Goal: Task Accomplishment & Management: Use online tool/utility

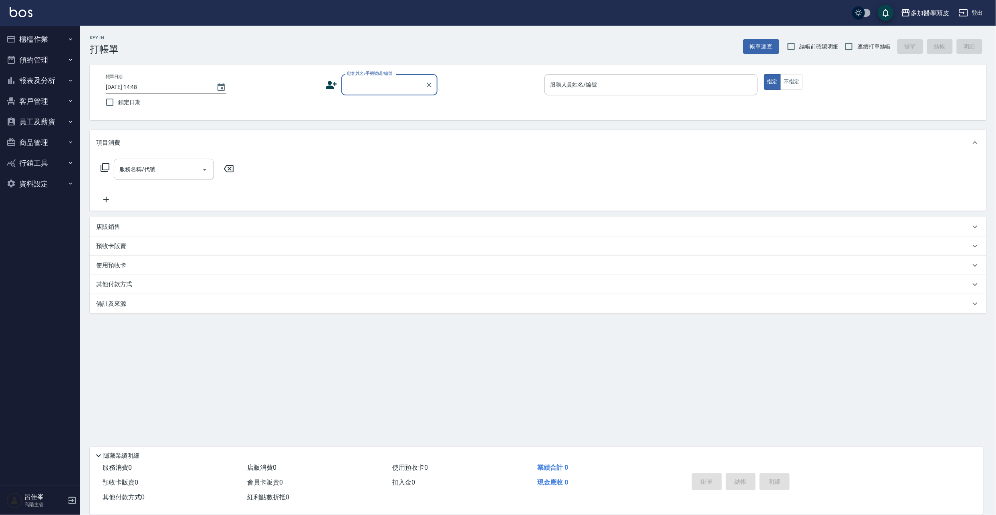
click at [367, 87] on input "顧客姓名/手機號碼/編號" at bounding box center [383, 85] width 77 height 14
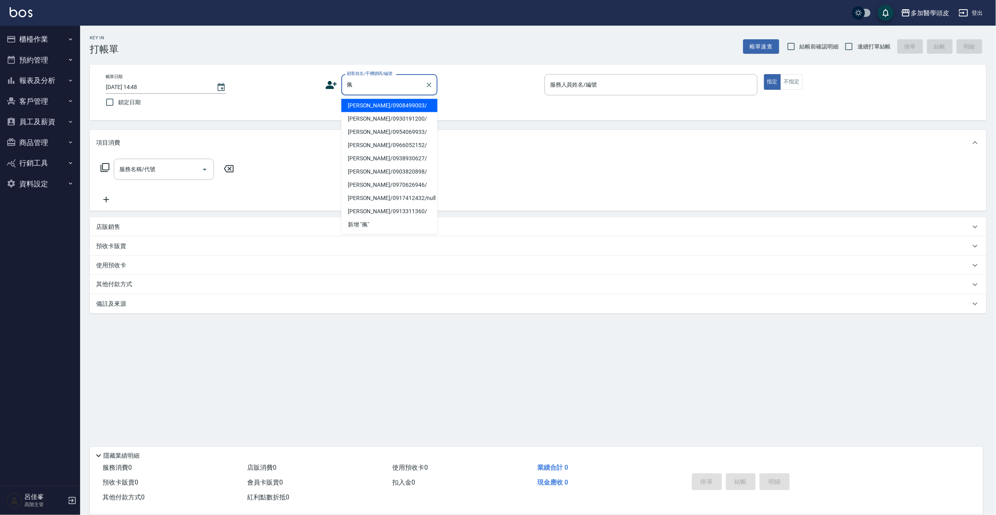
click at [366, 87] on input "佩" at bounding box center [383, 85] width 77 height 14
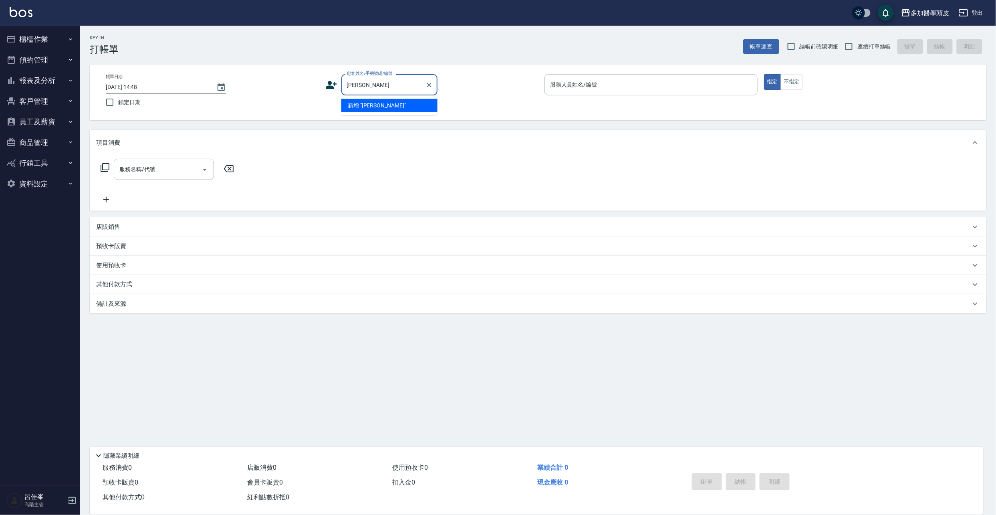
click at [353, 108] on li "新增 "佩妮"" at bounding box center [389, 105] width 96 height 13
click at [373, 89] on input "佩妮" at bounding box center [383, 85] width 77 height 14
type input "佩"
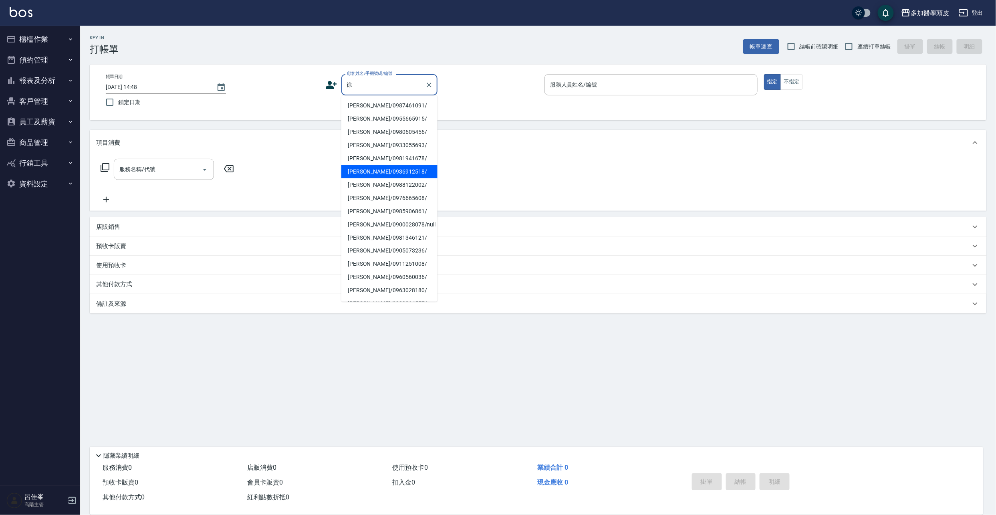
click at [370, 169] on li "徐珮妮/0936912518/" at bounding box center [389, 171] width 96 height 13
type input "徐珮妮/0936912518/"
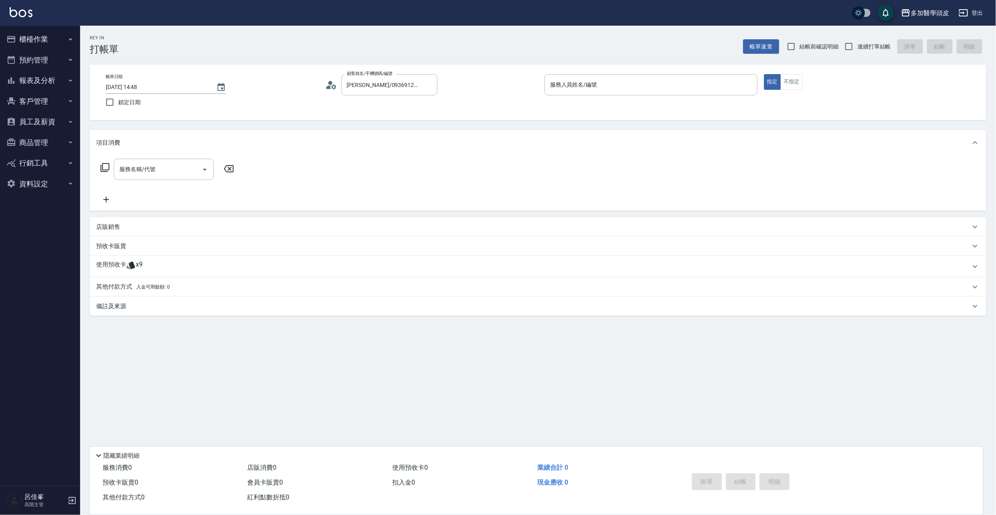
click at [128, 265] on icon at bounding box center [131, 265] width 10 height 10
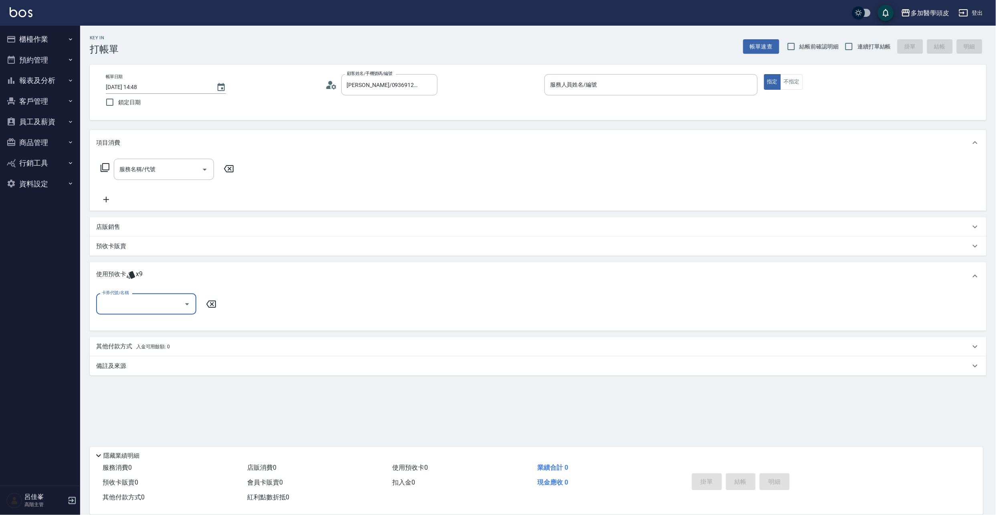
click at [186, 304] on icon "Open" at bounding box center [187, 304] width 4 height 2
click at [609, 85] on input "服務人員姓名/編號" at bounding box center [651, 85] width 206 height 14
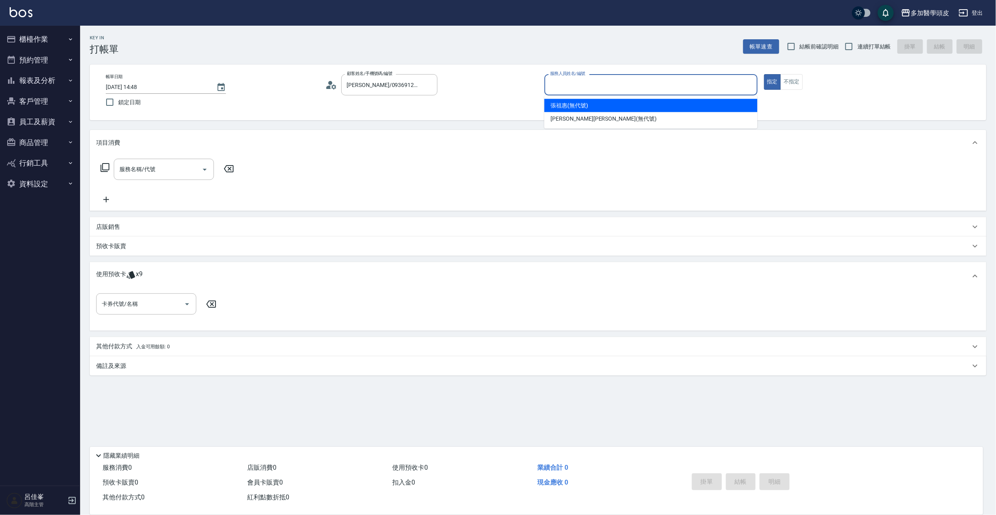
click at [599, 103] on div "張祖惠 (無代號)" at bounding box center [650, 105] width 213 height 13
type input "張祖惠(無代號)"
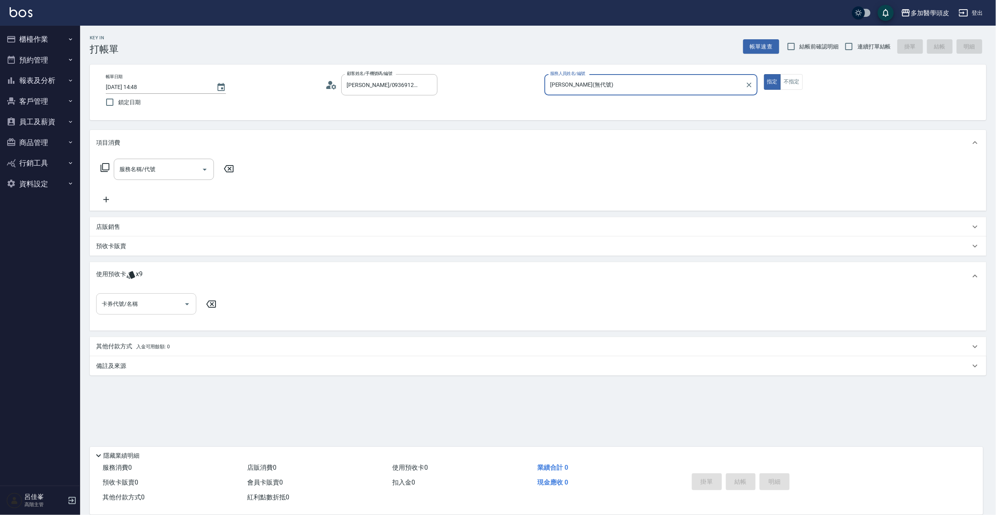
click at [187, 305] on icon "Open" at bounding box center [187, 304] width 10 height 10
click at [188, 323] on div "基礎頭皮12堂 剩餘9張" at bounding box center [146, 324] width 100 height 13
type input "基礎頭皮12堂"
